Goal: Check status

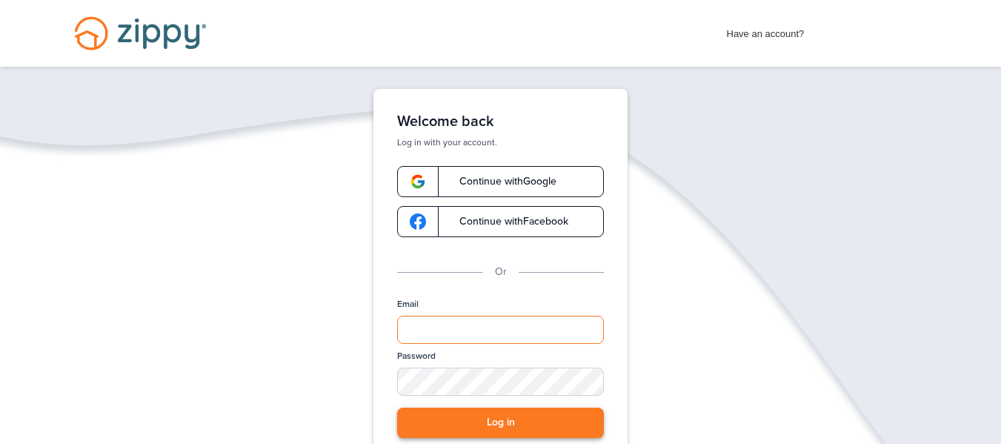
type input "**********"
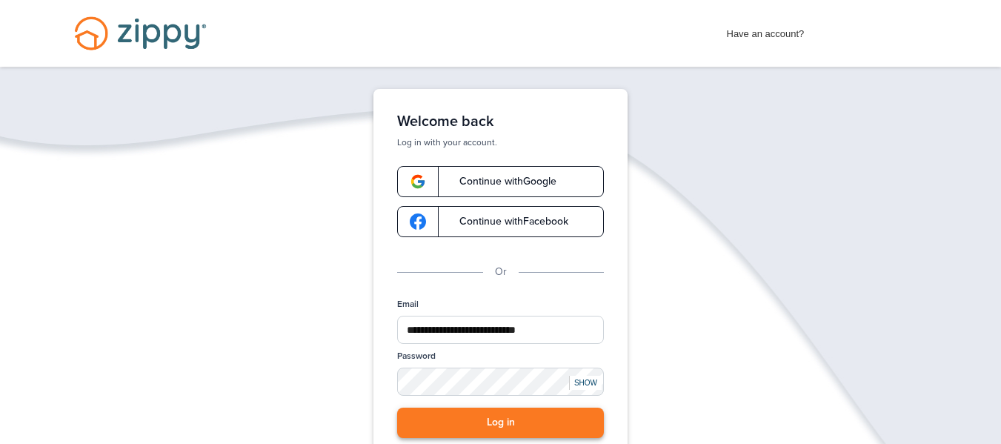
click at [459, 427] on button "Log in" at bounding box center [500, 422] width 207 height 30
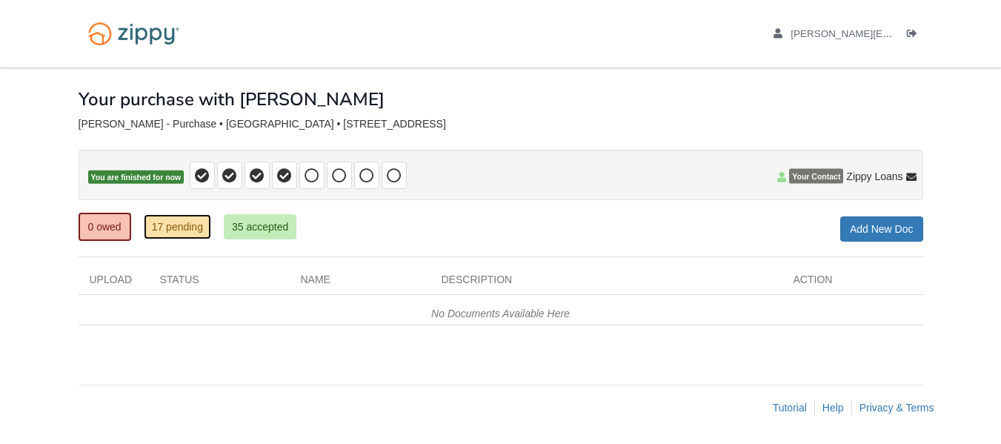
click at [185, 233] on link "17 pending" at bounding box center [177, 226] width 67 height 25
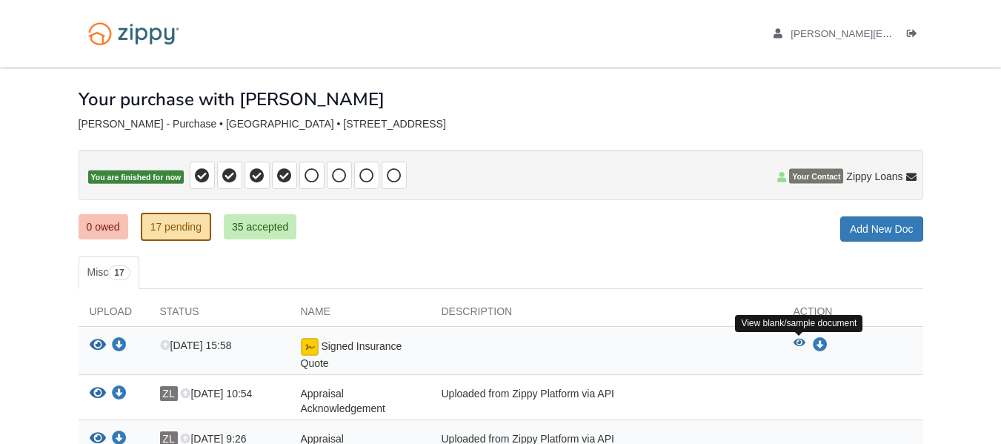
click at [798, 342] on icon "View Signed Insurance Quote" at bounding box center [799, 343] width 12 height 10
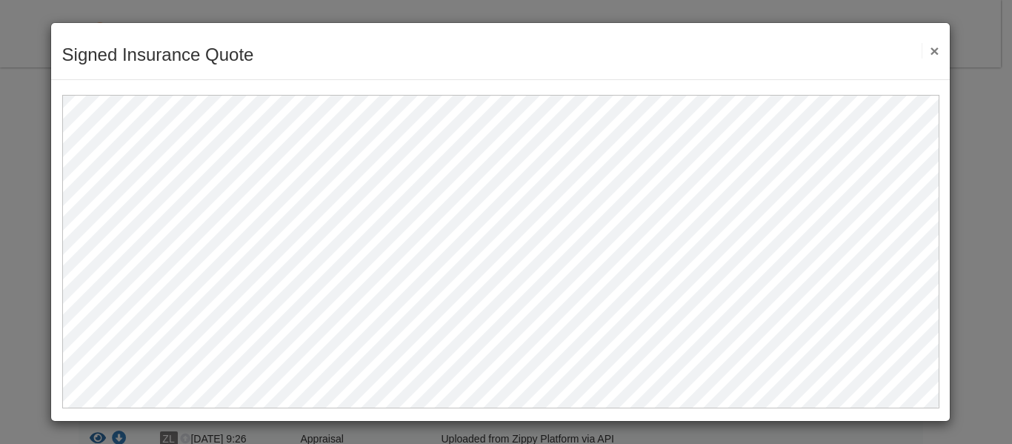
click at [935, 52] on button "×" at bounding box center [929, 51] width 17 height 16
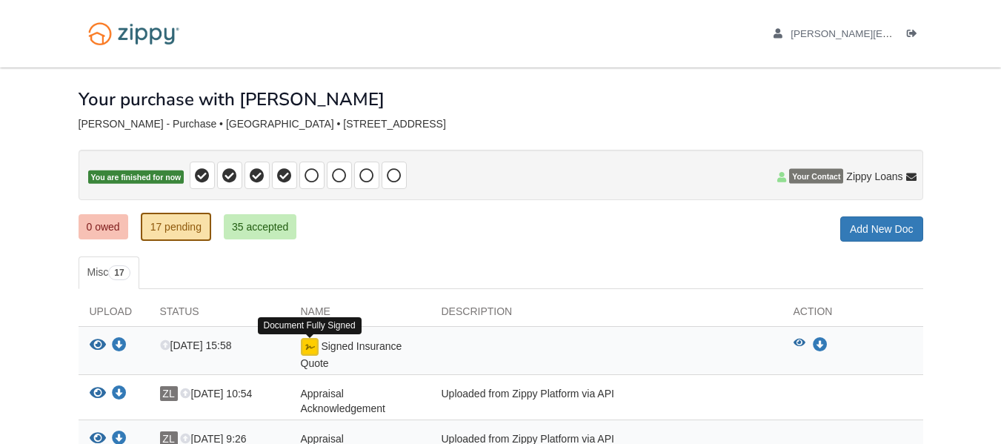
click at [310, 353] on img at bounding box center [310, 347] width 18 height 18
click at [308, 349] on img at bounding box center [310, 347] width 18 height 18
